Goal: Information Seeking & Learning: Learn about a topic

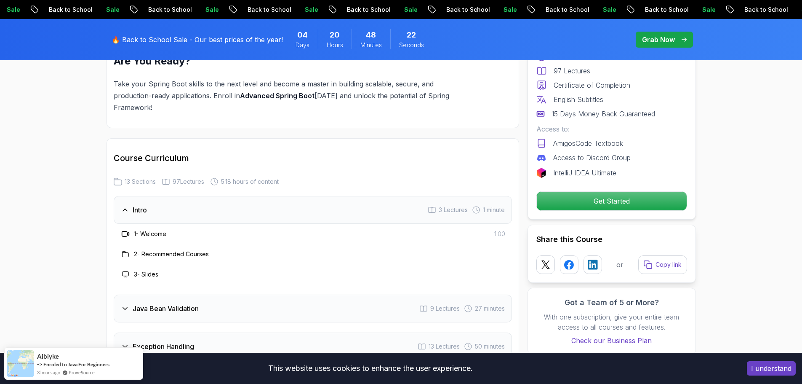
scroll to position [1095, 0]
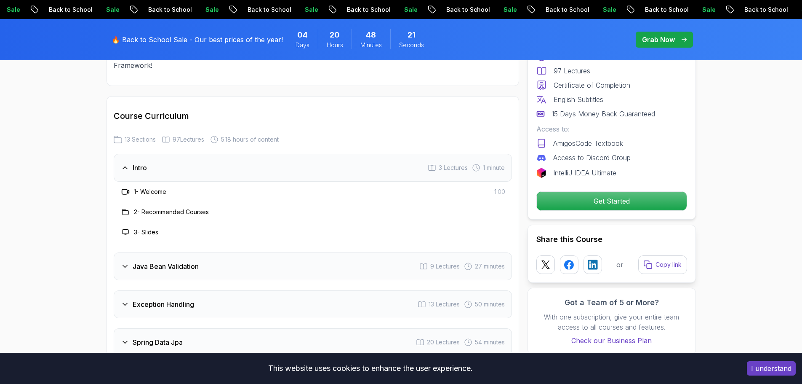
click at [177, 261] on h3 "Java Bean Validation" at bounding box center [166, 266] width 66 height 10
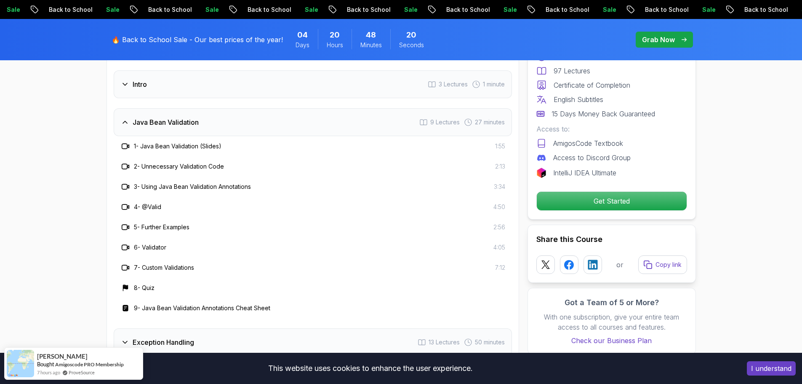
scroll to position [1179, 0]
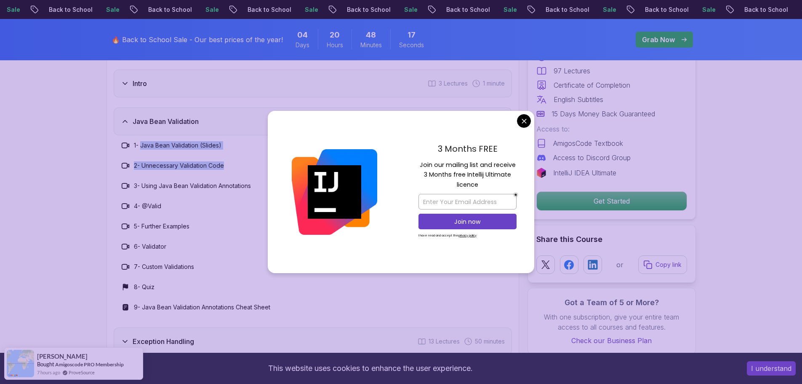
drag, startPoint x: 143, startPoint y: 122, endPoint x: 232, endPoint y: 147, distance: 92.8
click at [232, 147] on div "1 - Java Bean Validation (Slides) 1:55 2 - Unnecessary Validation Code 2:13 3 -…" at bounding box center [313, 226] width 398 height 182
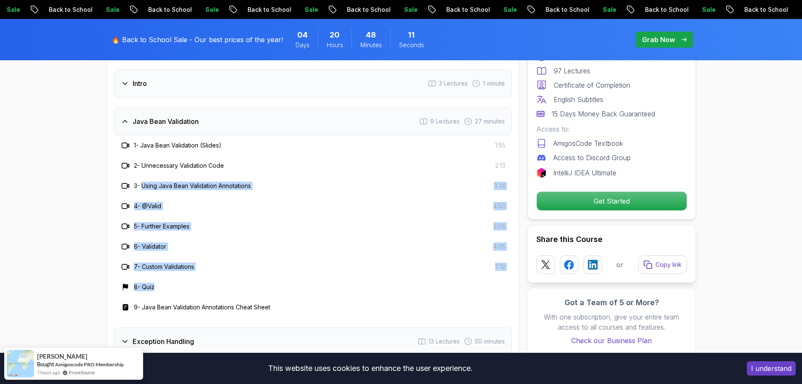
drag, startPoint x: 144, startPoint y: 164, endPoint x: 195, endPoint y: 266, distance: 113.9
click at [195, 266] on div "1 - Java Bean Validation (Slides) 1:55 2 - Unnecessary Validation Code 2:13 3 -…" at bounding box center [313, 226] width 398 height 182
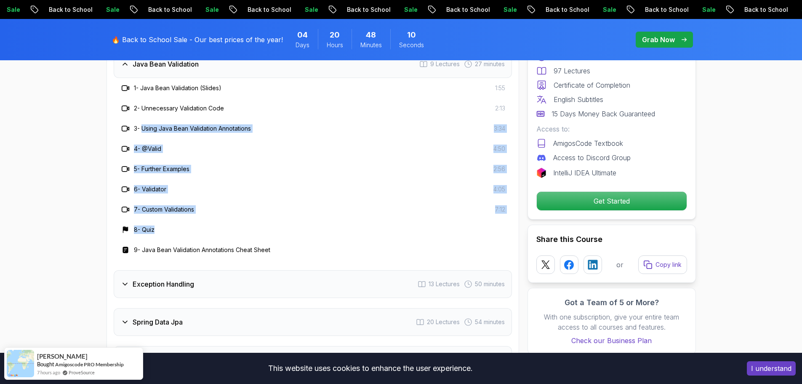
scroll to position [1305, 0]
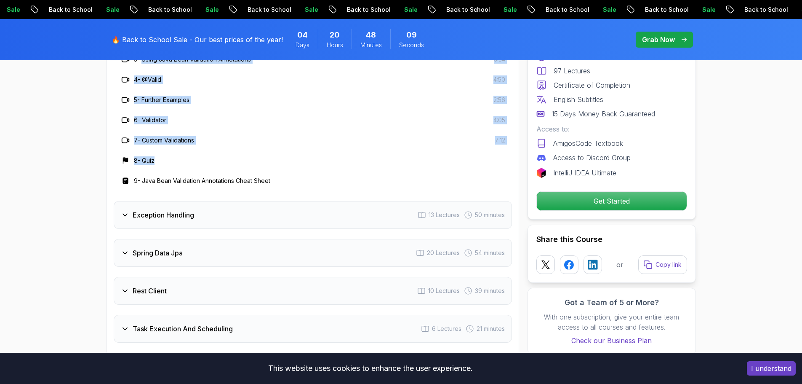
click at [131, 210] on div "Exception Handling" at bounding box center [157, 215] width 73 height 10
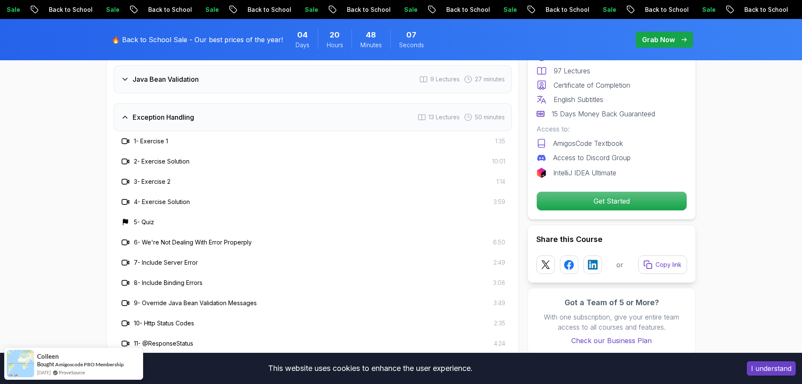
scroll to position [1263, 0]
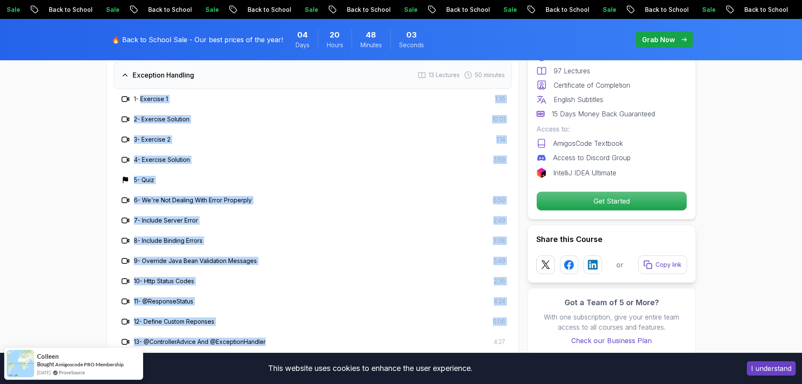
drag, startPoint x: 142, startPoint y: 77, endPoint x: 274, endPoint y: 321, distance: 277.6
click at [274, 321] on div "1 - Exercise 1 1:35 2 - Exercise Solution 10:01 3 - Exercise 2 1:14 4 - Exercis…" at bounding box center [313, 220] width 398 height 263
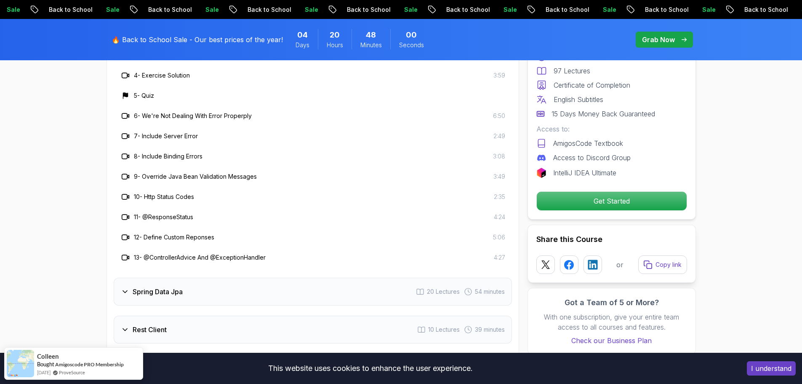
scroll to position [1431, 0]
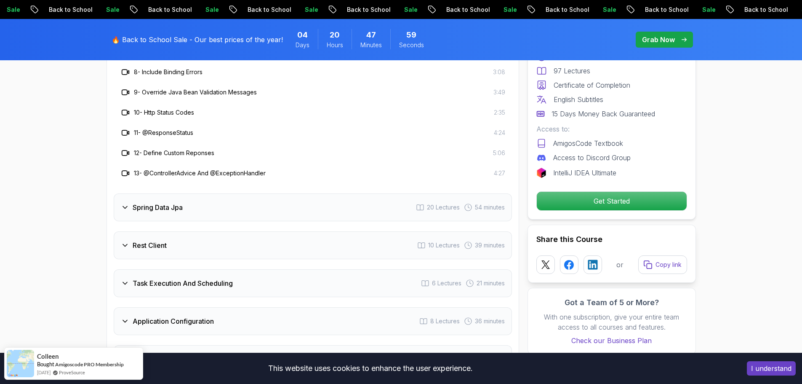
click at [123, 203] on icon at bounding box center [125, 207] width 8 height 8
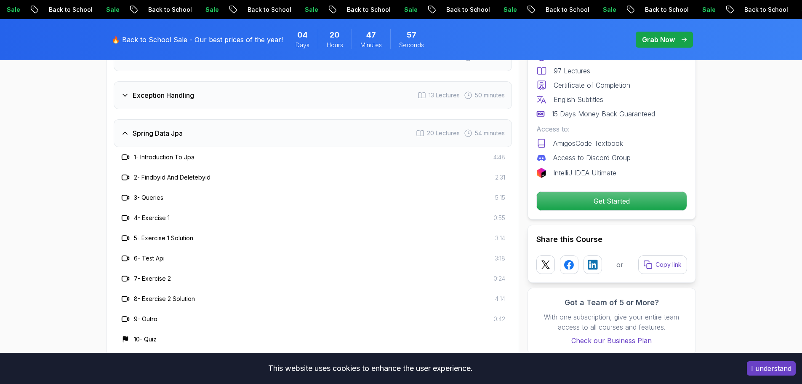
scroll to position [1263, 0]
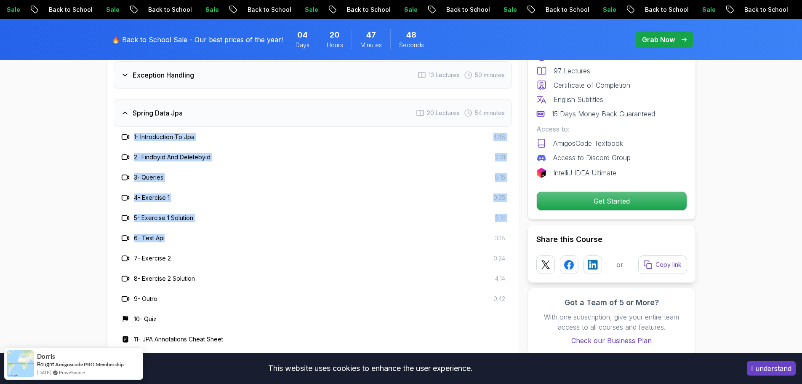
drag, startPoint x: 135, startPoint y: 114, endPoint x: 189, endPoint y: 216, distance: 114.9
click at [189, 217] on div "1 - Introduction To Jpa 4:48 2 - Findbyid And Deletebyid 2:31 3 - Queries 5:15 …" at bounding box center [313, 329] width 398 height 404
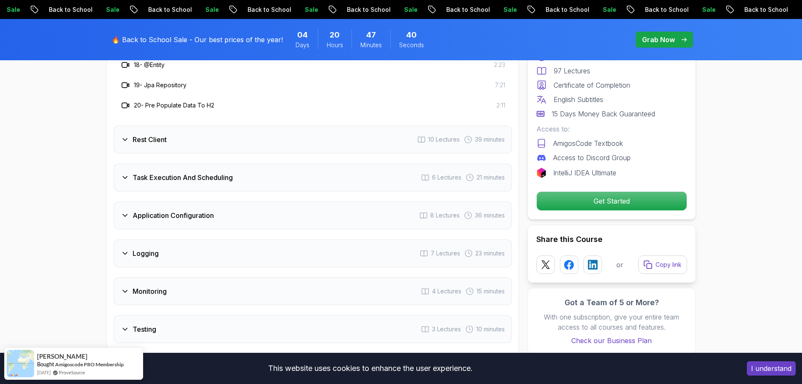
scroll to position [1684, 0]
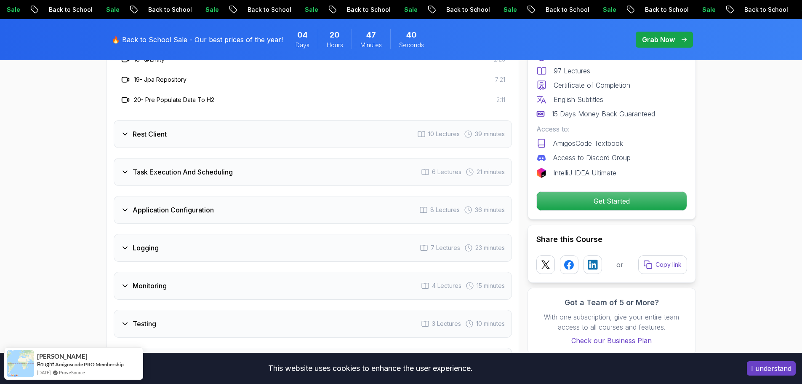
click at [128, 130] on icon at bounding box center [125, 134] width 8 height 8
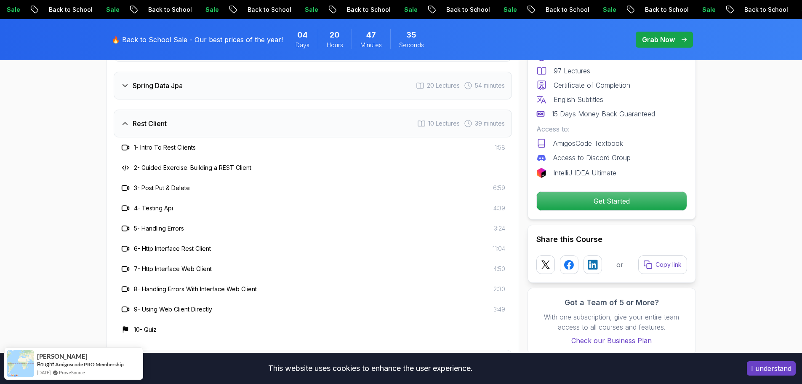
scroll to position [1305, 0]
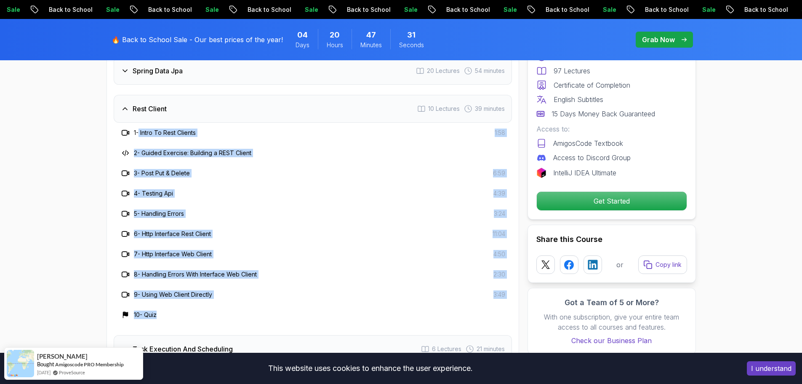
drag, startPoint x: 162, startPoint y: 109, endPoint x: 154, endPoint y: 279, distance: 170.3
click at [165, 292] on div "1 - Intro To Rest Clients 1:58 2 - Guided Exercise: Building a REST Client 3 - …" at bounding box center [313, 224] width 398 height 202
click at [211, 149] on h3 "2 - Guided Exercise: Building a REST Client" at bounding box center [192, 153] width 117 height 8
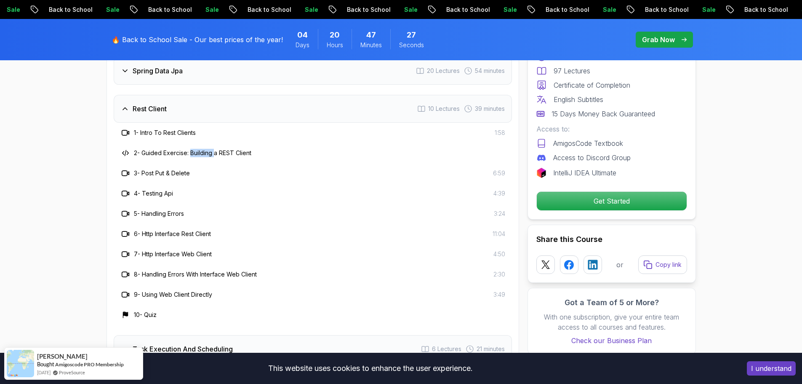
click at [211, 149] on h3 "2 - Guided Exercise: Building a REST Client" at bounding box center [192, 153] width 117 height 8
drag, startPoint x: 143, startPoint y: 129, endPoint x: 258, endPoint y: 132, distance: 115.0
click at [258, 148] on div "2 - Guided Exercise: Building a REST Client" at bounding box center [312, 153] width 385 height 10
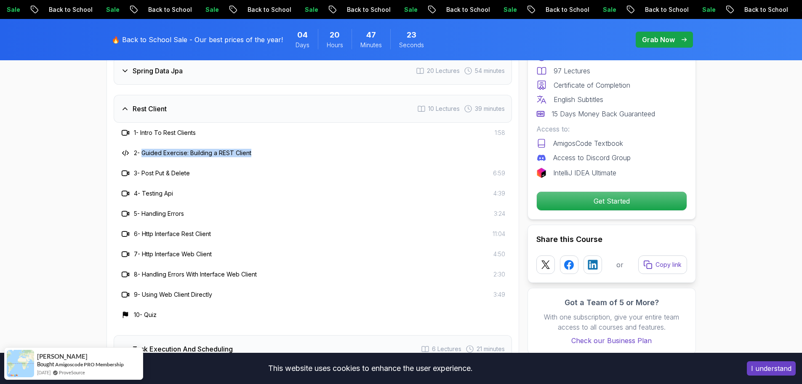
click at [258, 148] on div "2 - Guided Exercise: Building a REST Client" at bounding box center [312, 153] width 385 height 10
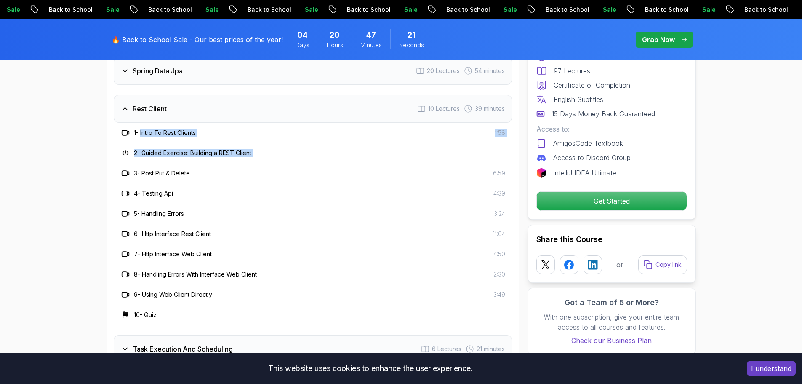
drag, startPoint x: 257, startPoint y: 131, endPoint x: 141, endPoint y: 109, distance: 117.7
click at [141, 123] on div "1 - Intro To Rest Clients 1:58 2 - Guided Exercise: Building a REST Client 3 - …" at bounding box center [313, 224] width 398 height 202
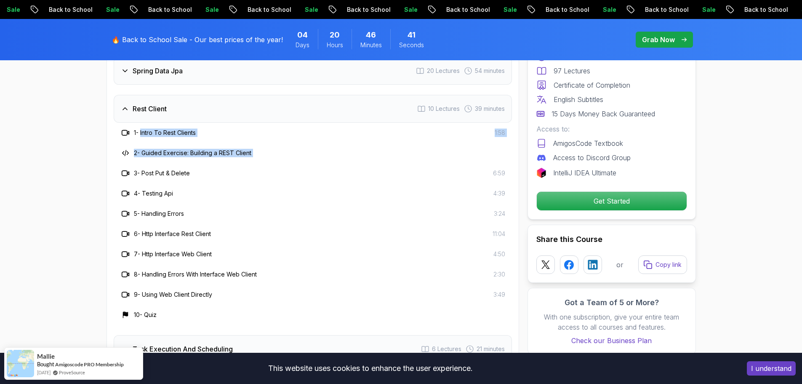
click at [165, 128] on h3 "1 - Intro To Rest Clients" at bounding box center [165, 132] width 62 height 8
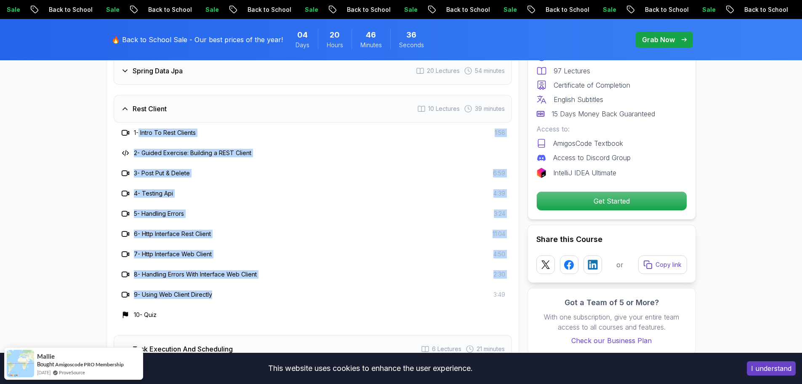
drag, startPoint x: 141, startPoint y: 111, endPoint x: 218, endPoint y: 280, distance: 185.5
click at [218, 280] on div "1 - Intro To Rest Clients 1:58 2 - Guided Exercise: Building a REST Client 3 - …" at bounding box center [313, 224] width 398 height 202
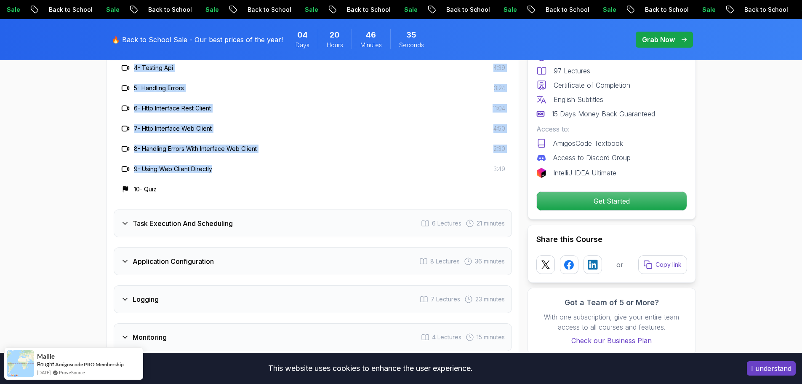
scroll to position [1431, 0]
click at [138, 217] on h3 "Task Execution And Scheduling" at bounding box center [183, 222] width 100 height 10
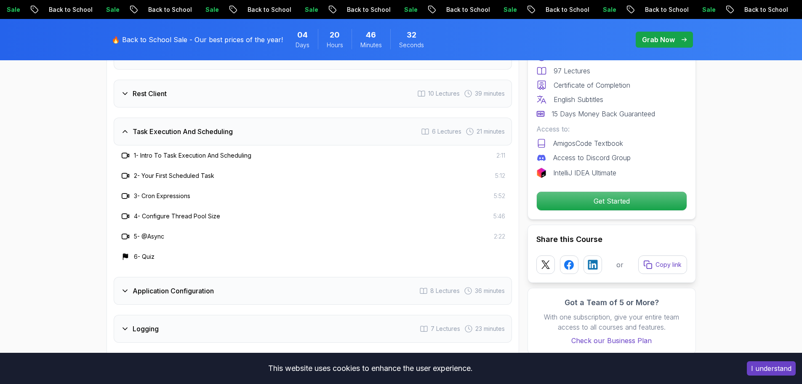
scroll to position [1305, 0]
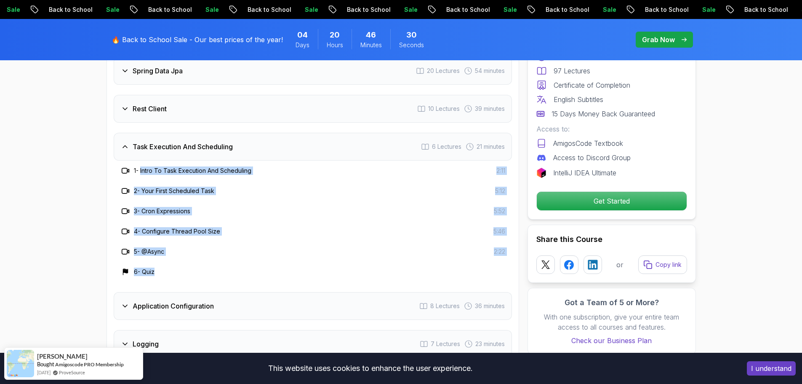
drag, startPoint x: 141, startPoint y: 146, endPoint x: 168, endPoint y: 250, distance: 108.0
click at [168, 250] on div "1 - Intro To Task Execution And Scheduling 2:11 2 - Your First Scheduled Task 5…" at bounding box center [313, 220] width 398 height 121
click at [189, 166] on h3 "1 - Intro To Task Execution And Scheduling" at bounding box center [192, 170] width 117 height 8
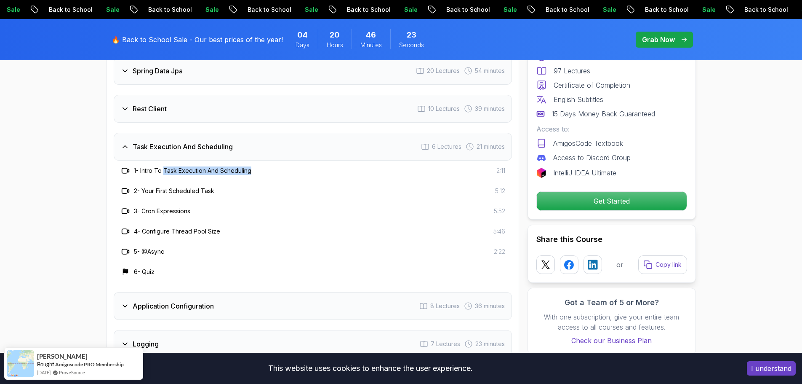
drag, startPoint x: 250, startPoint y: 149, endPoint x: 165, endPoint y: 148, distance: 85.9
click at [165, 165] on div "1 - Intro To Task Execution And Scheduling 2:11" at bounding box center [312, 170] width 385 height 10
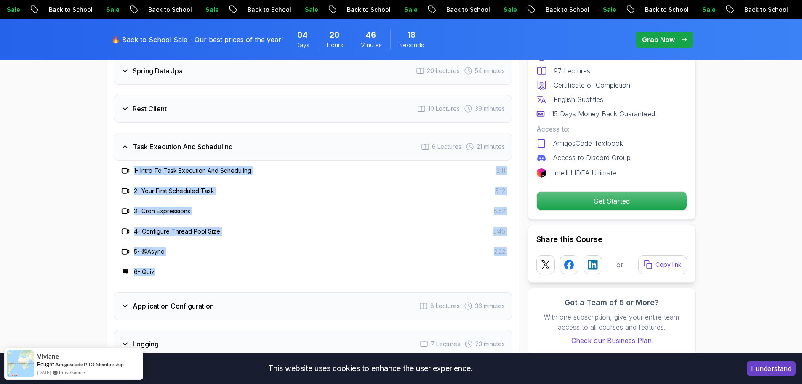
drag, startPoint x: 172, startPoint y: 148, endPoint x: 125, endPoint y: 141, distance: 46.9
click at [125, 160] on div "1 - Intro To Task Execution And Scheduling 2:11 2 - Your First Scheduled Task 5…" at bounding box center [313, 220] width 398 height 121
copy div "1 - Intro To Task Execution And Scheduling 2:11 2 - Your First Scheduled Task 5…"
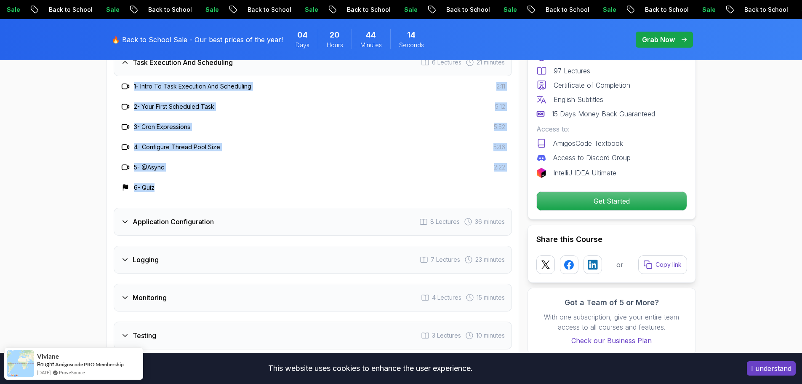
click at [134, 216] on h3 "Application Configuration" at bounding box center [173, 221] width 81 height 10
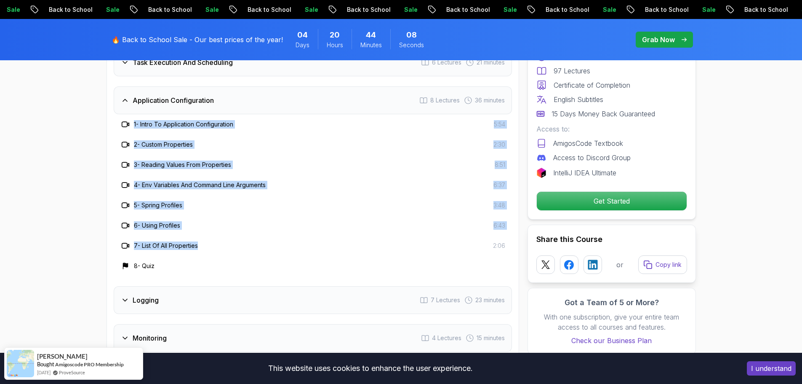
drag, startPoint x: 134, startPoint y: 100, endPoint x: 201, endPoint y: 224, distance: 140.5
click at [201, 224] on div "1 - Intro To Application Configuration 5:54 2 - Custom Properties 2:30 3 - Read…" at bounding box center [313, 195] width 398 height 162
click at [201, 240] on div "7 - List Of All Properties 2:06" at bounding box center [312, 245] width 385 height 10
drag, startPoint x: 201, startPoint y: 224, endPoint x: 134, endPoint y: 99, distance: 142.4
click at [134, 114] on div "1 - Intro To Application Configuration 5:54 2 - Custom Properties 2:30 3 - Read…" at bounding box center [313, 195] width 398 height 162
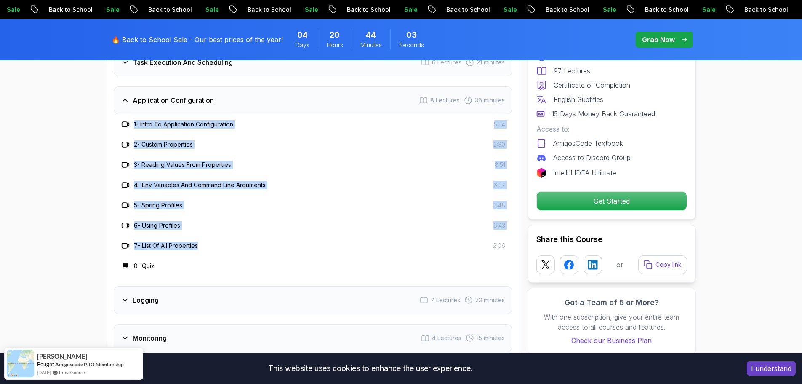
click at [150, 120] on h3 "1 - Intro To Application Configuration" at bounding box center [183, 124] width 99 height 8
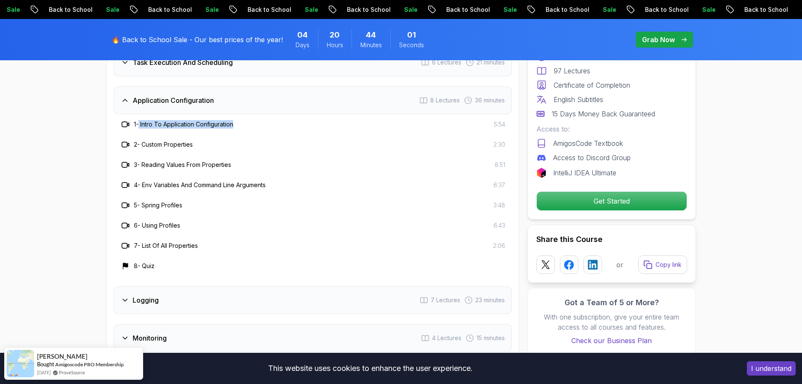
drag, startPoint x: 141, startPoint y: 101, endPoint x: 235, endPoint y: 101, distance: 94.3
click at [233, 120] on h3 "1 - Intro To Application Configuration" at bounding box center [183, 124] width 99 height 8
click at [140, 295] on h3 "Logging" at bounding box center [146, 300] width 26 height 10
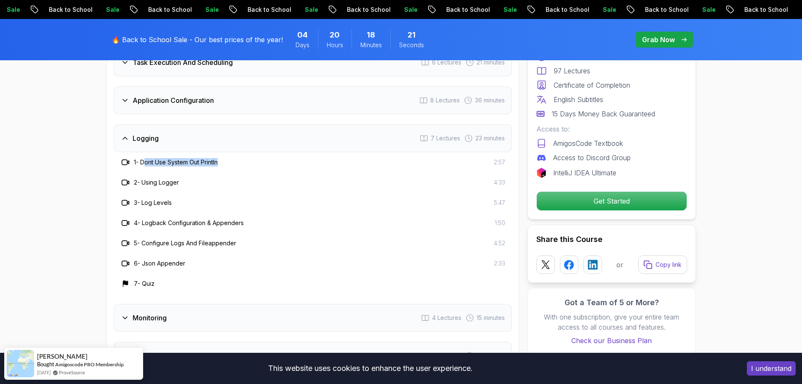
drag, startPoint x: 145, startPoint y: 139, endPoint x: 232, endPoint y: 136, distance: 87.6
click at [232, 157] on div "1 - Dont Use System Out Println 2:57" at bounding box center [312, 162] width 385 height 10
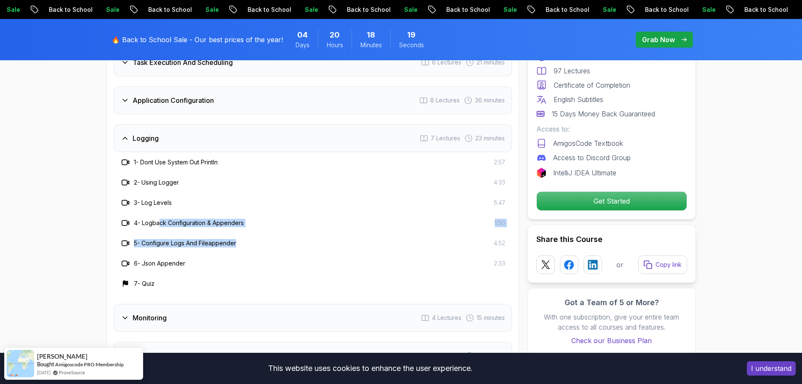
drag, startPoint x: 160, startPoint y: 200, endPoint x: 246, endPoint y: 221, distance: 89.1
click at [246, 221] on div "1 - Dont Use System Out Println 2:57 2 - Using Logger 4:33 3 - Log Levels 5:47 …" at bounding box center [313, 222] width 398 height 141
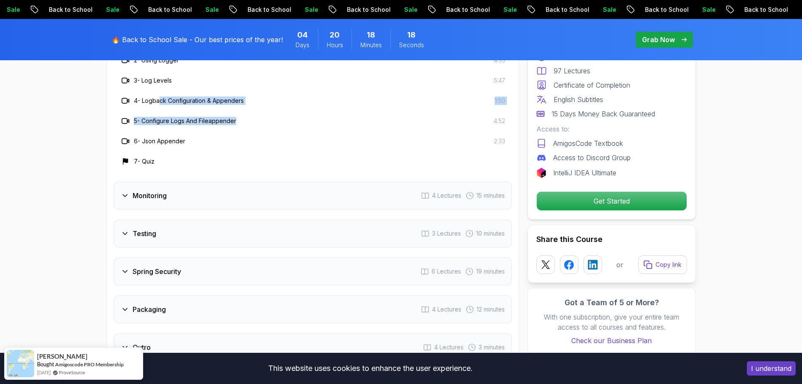
scroll to position [1516, 0]
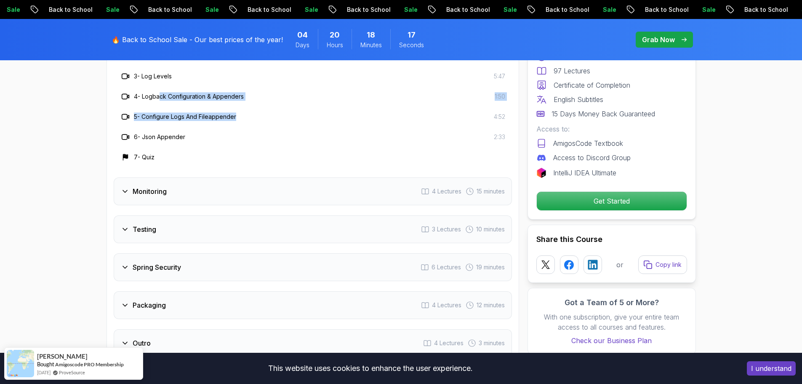
click at [134, 186] on h3 "Monitoring" at bounding box center [150, 191] width 34 height 10
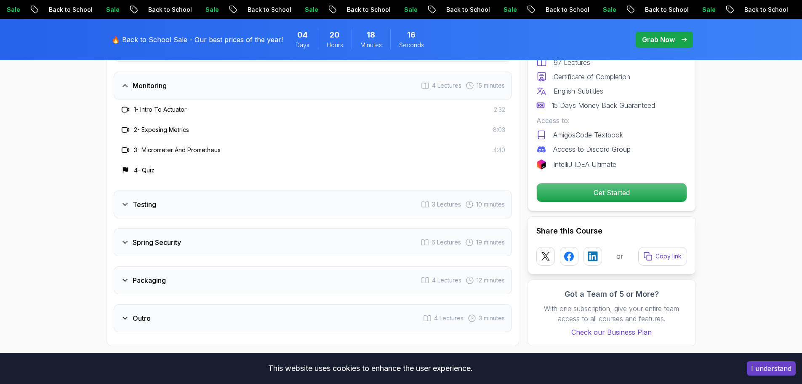
scroll to position [1431, 0]
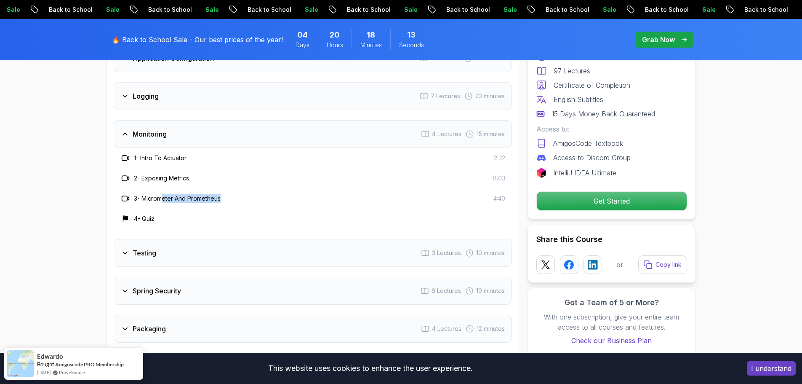
drag, startPoint x: 164, startPoint y: 176, endPoint x: 229, endPoint y: 176, distance: 65.7
click at [229, 193] on div "3 - Micrometer And Prometheus 4:40" at bounding box center [312, 198] width 385 height 10
click at [162, 239] on div "Testing 3 Lectures 10 minutes" at bounding box center [313, 253] width 398 height 28
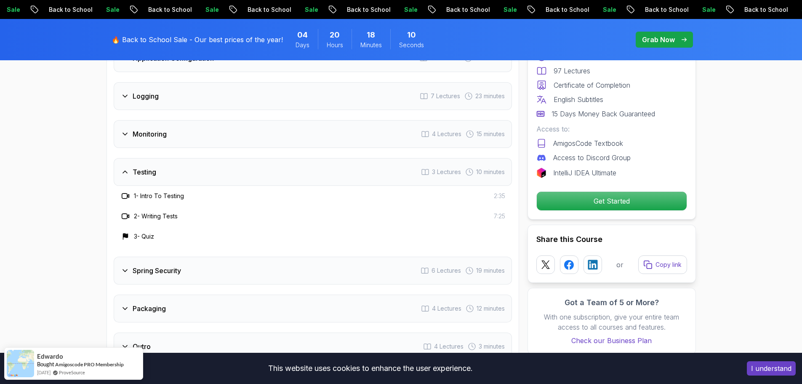
click at [149, 265] on h3 "Spring Security" at bounding box center [157, 270] width 48 height 10
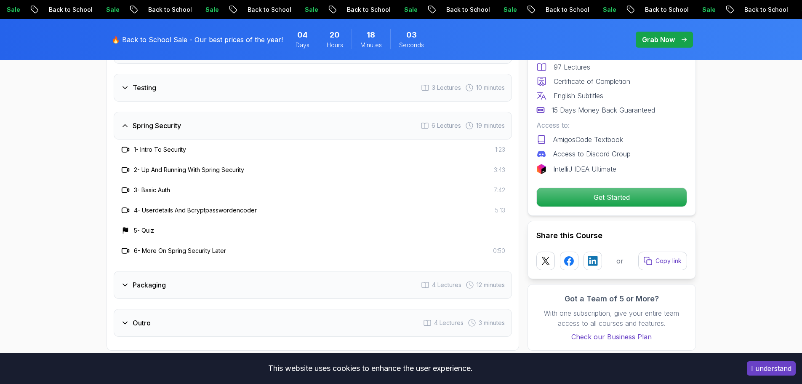
scroll to position [1600, 0]
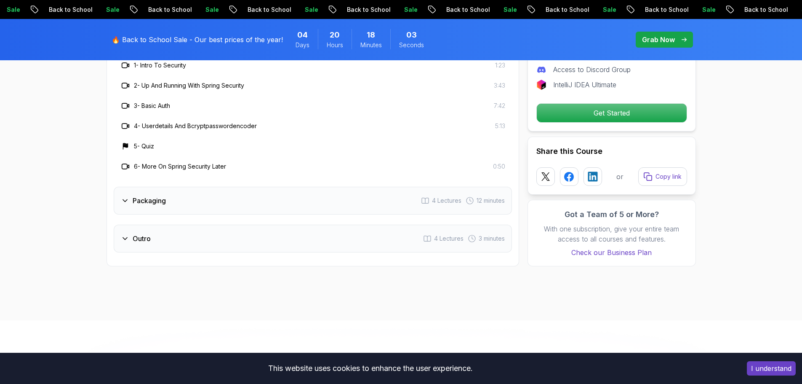
click at [147, 195] on h3 "Packaging" at bounding box center [149, 200] width 33 height 10
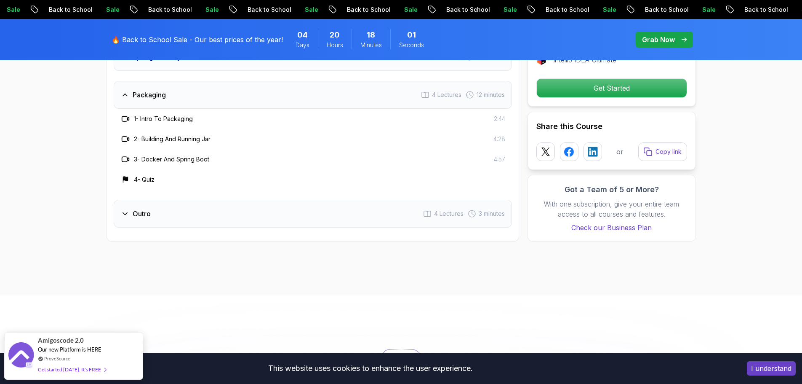
scroll to position [1558, 0]
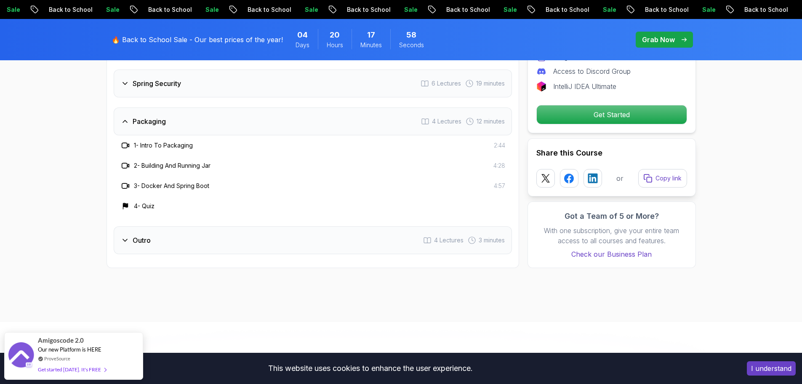
click at [134, 235] on h3 "Outro" at bounding box center [142, 240] width 18 height 10
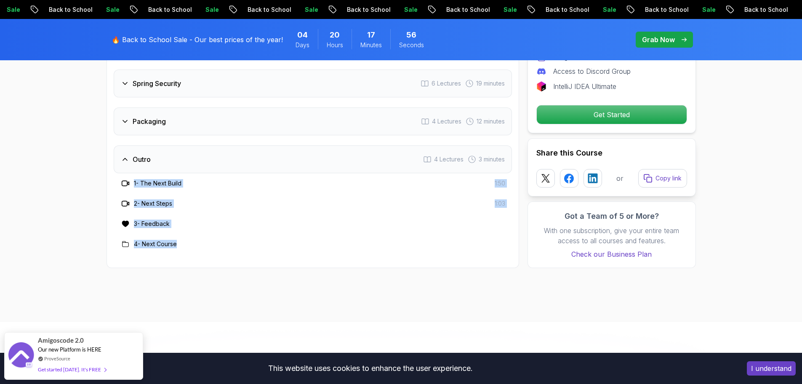
drag, startPoint x: 167, startPoint y: 214, endPoint x: 132, endPoint y: 162, distance: 62.8
click at [132, 173] on div "1 - The Next Build 1:50 2 - Next Steps 1:03 3 - Feedback 4 - Next Course" at bounding box center [313, 213] width 398 height 81
